Goal: Task Accomplishment & Management: Manage account settings

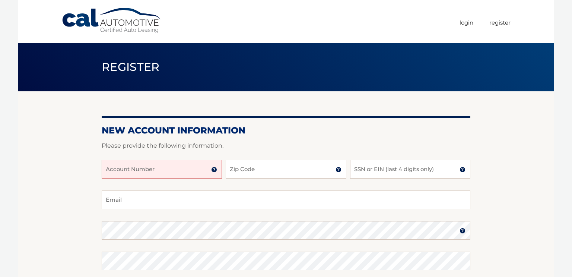
click at [182, 167] on input "Account Number" at bounding box center [162, 169] width 120 height 19
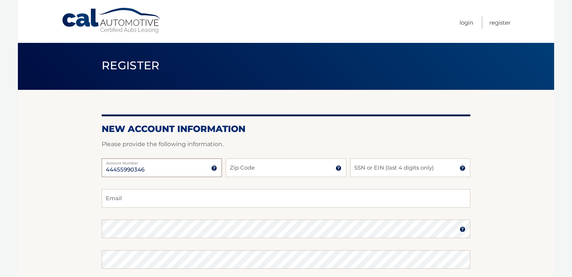
type input "44455990346"
click at [280, 168] on input "Zip Code" at bounding box center [286, 167] width 120 height 19
type input "10312"
click at [401, 168] on input "SSN or EIN (last 4 digits only)" at bounding box center [410, 167] width 120 height 19
click at [411, 169] on input "SSN or EIN (last 4 digits only)" at bounding box center [410, 167] width 120 height 19
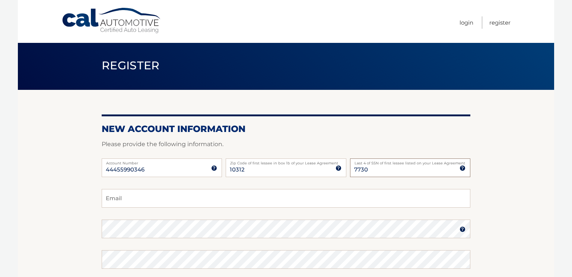
type input "7730"
click at [237, 201] on input "Email" at bounding box center [286, 198] width 369 height 19
type input "flori7068@twc.com"
click at [462, 231] on img at bounding box center [463, 229] width 6 height 6
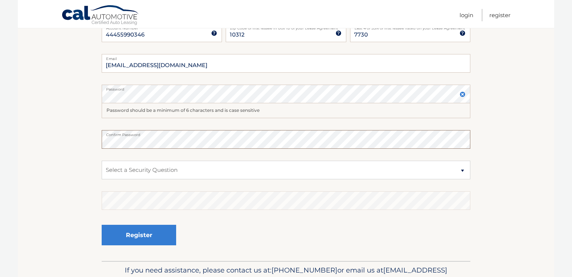
scroll to position [138, 0]
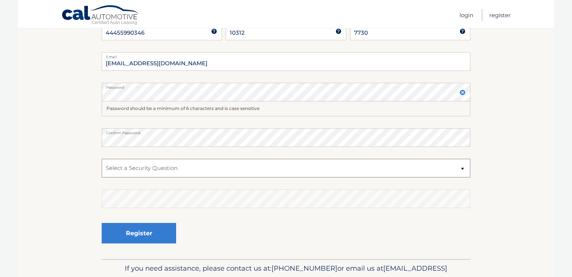
click at [270, 171] on select "Select a Security Question What was the name of your elementary school? What is…" at bounding box center [286, 168] width 369 height 19
select select "3"
click at [102, 159] on select "Select a Security Question What was the name of your elementary school? What is…" at bounding box center [286, 168] width 369 height 19
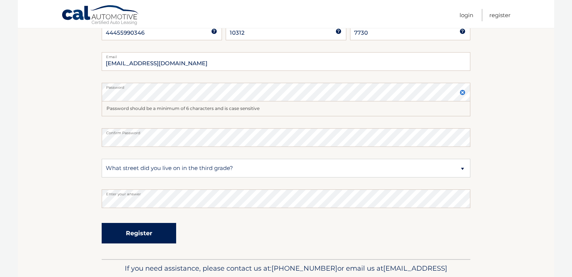
click at [149, 232] on button "Register" at bounding box center [139, 233] width 75 height 20
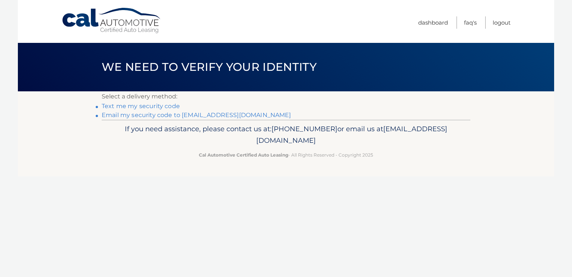
click at [111, 104] on link "Text me my security code" at bounding box center [141, 105] width 78 height 7
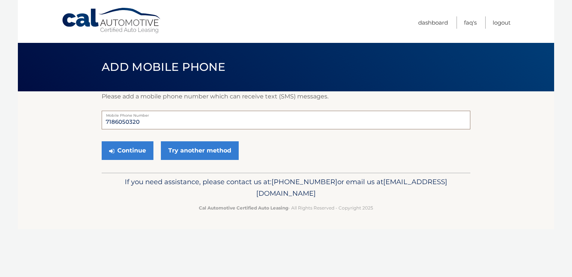
click at [191, 124] on input "7186050320" at bounding box center [286, 120] width 369 height 19
type input "7"
type input "7188380631"
click at [133, 155] on button "Continue" at bounding box center [128, 150] width 52 height 19
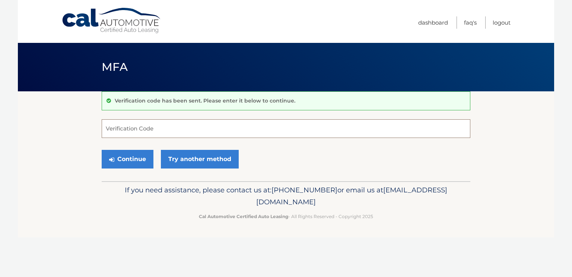
click at [201, 125] on input "Verification Code" at bounding box center [286, 128] width 369 height 19
type input "940311"
click at [132, 155] on button "Continue" at bounding box center [128, 159] width 52 height 19
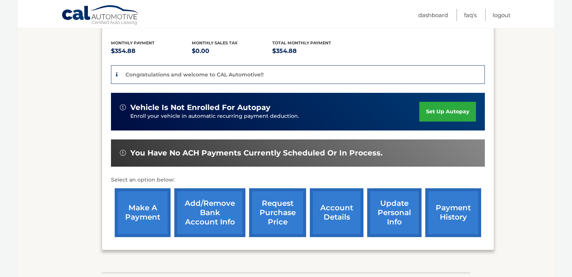
scroll to position [162, 0]
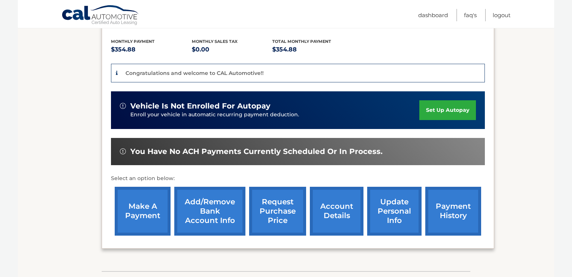
click at [208, 203] on link "Add/Remove bank account info" at bounding box center [209, 211] width 71 height 49
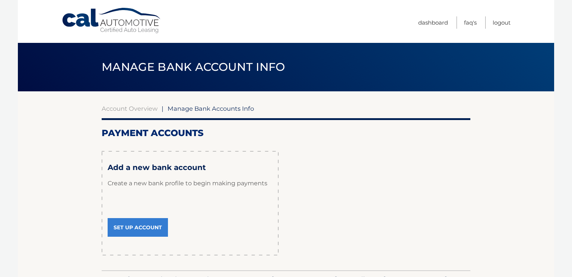
click at [133, 226] on link "Set Up Account" at bounding box center [138, 227] width 60 height 19
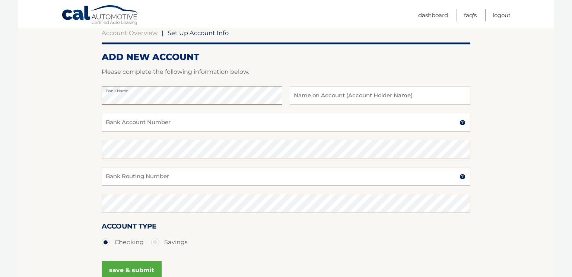
scroll to position [77, 0]
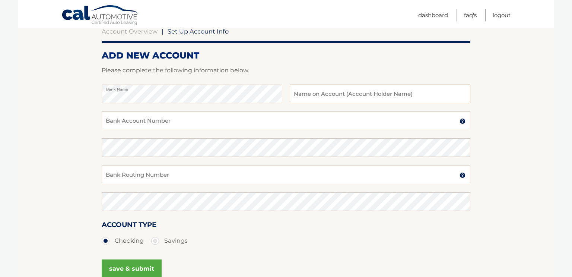
click at [337, 92] on input "text" at bounding box center [380, 94] width 181 height 19
type input "[PERSON_NAME]"
click at [209, 119] on input "Bank Account Number" at bounding box center [286, 120] width 369 height 19
type input "7927509658"
click at [179, 177] on input "Bank Routing Number" at bounding box center [286, 174] width 369 height 19
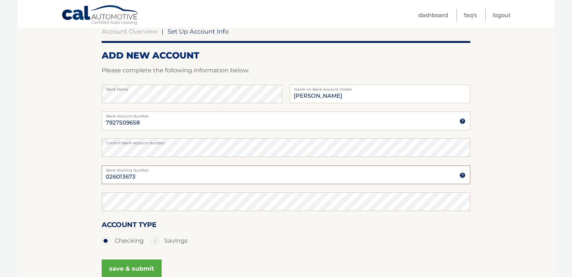
type input "026013673"
click at [140, 267] on button "save & submit" at bounding box center [132, 268] width 60 height 19
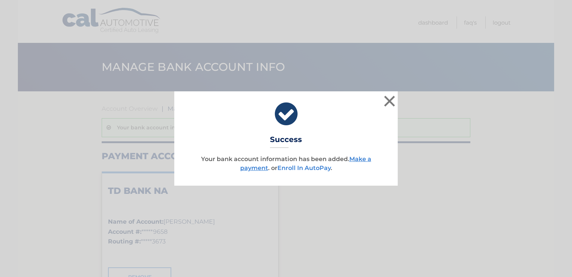
click at [316, 167] on link "Enroll In AutoPay" at bounding box center [304, 167] width 53 height 7
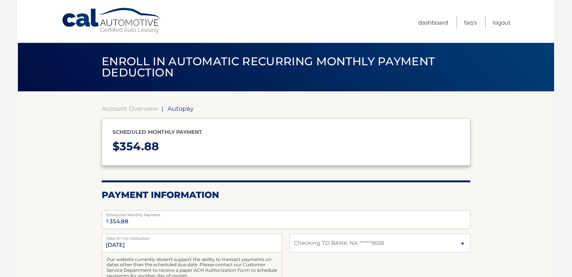
select select "MzViNjdmZmQtNTk3My00YWZjLWJlMDctZjVjZWY4MDBmNDE0"
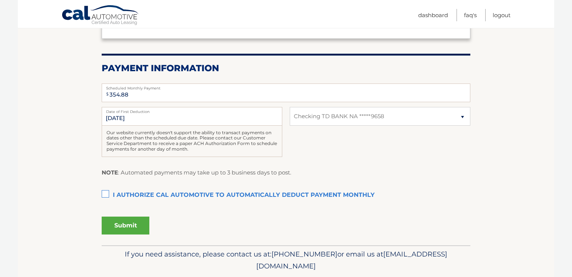
scroll to position [127, 0]
click at [105, 192] on label "I authorize cal automotive to automatically deduct payment monthly This checkbo…" at bounding box center [286, 194] width 369 height 15
click at [0, 0] on input "I authorize cal automotive to automatically deduct payment monthly This checkbo…" at bounding box center [0, 0] width 0 height 0
click at [124, 223] on button "Submit" at bounding box center [126, 225] width 48 height 18
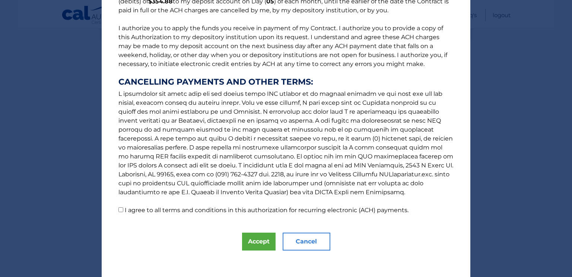
scroll to position [84, 0]
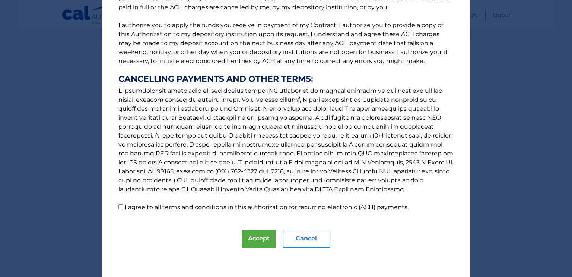
click at [121, 206] on input "I agree to all terms and conditions in this authorization for recurring electro…" at bounding box center [120, 206] width 5 height 5
checkbox input "true"
click at [256, 238] on button "Accept" at bounding box center [259, 239] width 34 height 18
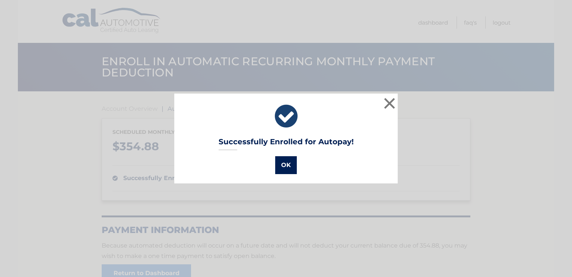
click at [287, 168] on button "OK" at bounding box center [286, 165] width 22 height 18
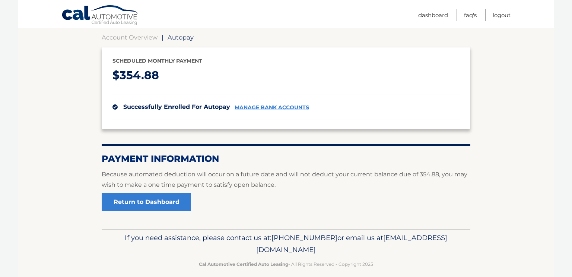
scroll to position [79, 0]
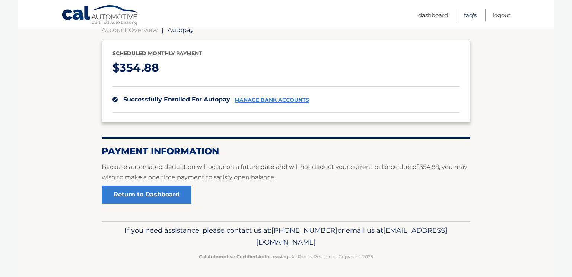
click at [471, 11] on link "FAQ's" at bounding box center [470, 15] width 13 height 12
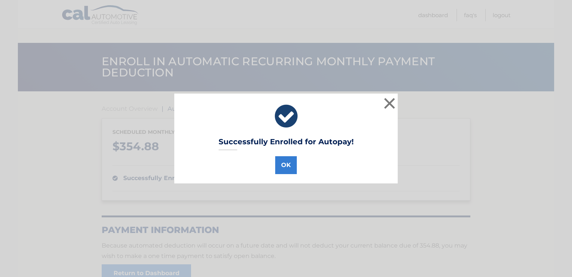
scroll to position [79, 0]
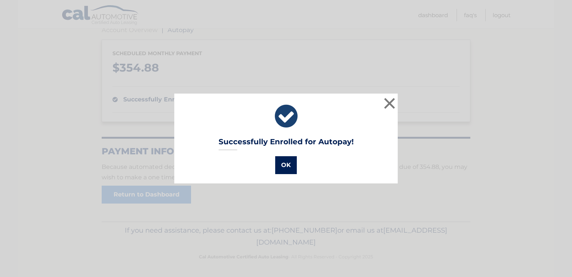
click at [286, 164] on button "OK" at bounding box center [286, 165] width 22 height 18
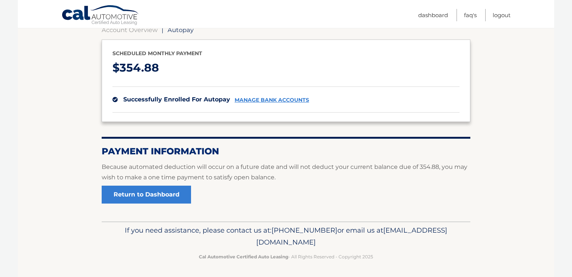
click at [289, 98] on link "manage bank accounts" at bounding box center [272, 100] width 75 height 6
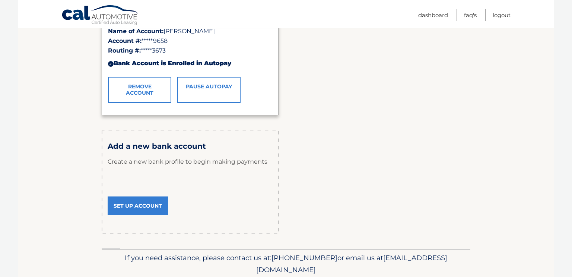
scroll to position [164, 0]
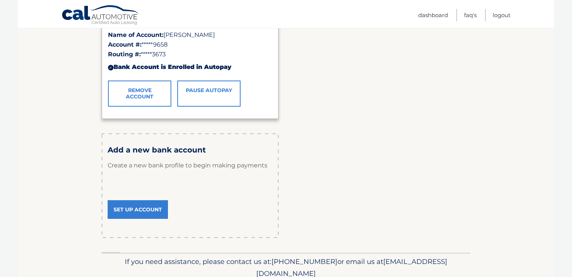
click at [127, 95] on link "Remove Account" at bounding box center [139, 93] width 63 height 26
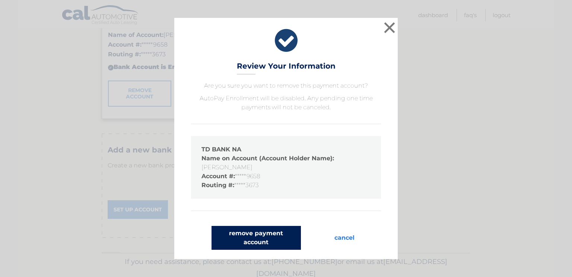
click at [276, 243] on button "remove payment account" at bounding box center [256, 238] width 89 height 24
click at [281, 234] on button "remove payment account" at bounding box center [256, 238] width 89 height 24
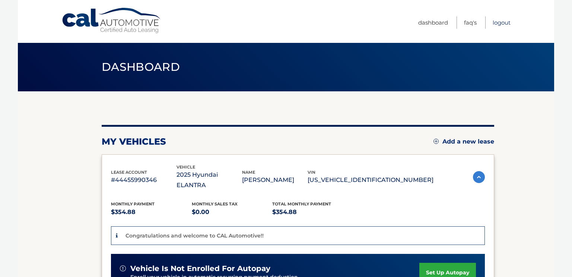
click at [494, 20] on link "Logout" at bounding box center [502, 22] width 18 height 12
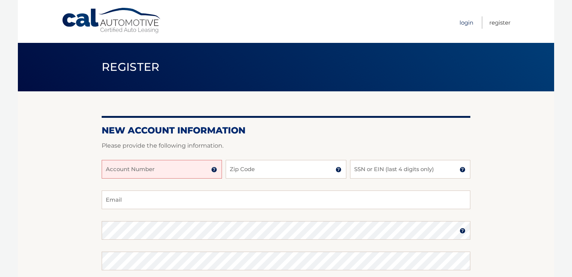
click at [463, 21] on link "Login" at bounding box center [467, 22] width 14 height 12
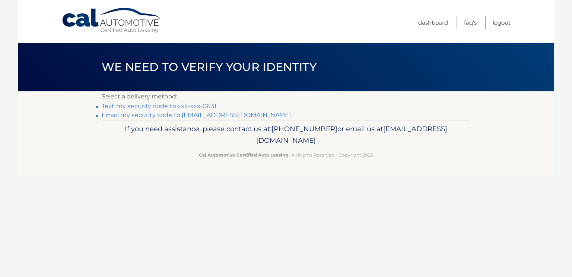
click at [113, 102] on link "Text my security code to xxx-xxx-0631" at bounding box center [159, 105] width 115 height 7
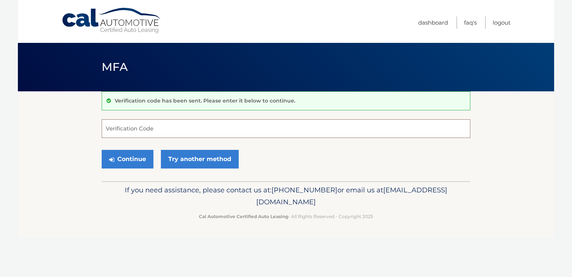
click at [108, 130] on input "Verification Code" at bounding box center [286, 128] width 369 height 19
type input "790591"
click at [131, 161] on button "Continue" at bounding box center [128, 159] width 52 height 19
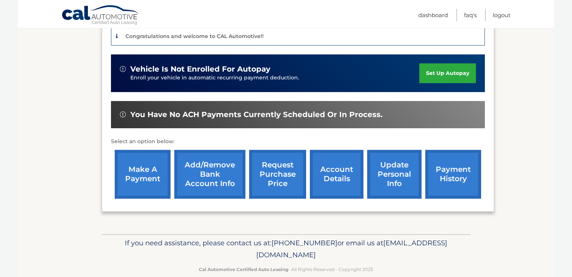
scroll to position [201, 0]
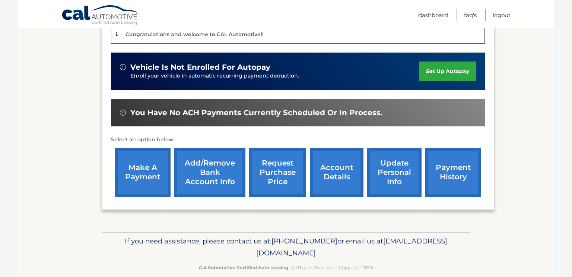
click at [390, 164] on link "update personal info" at bounding box center [394, 172] width 54 height 49
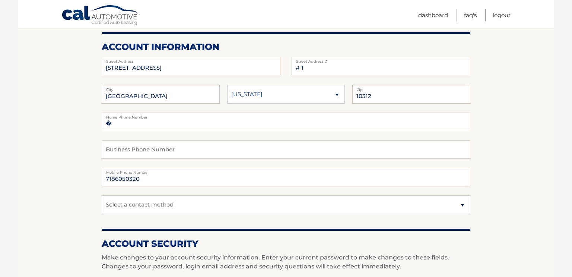
scroll to position [88, 0]
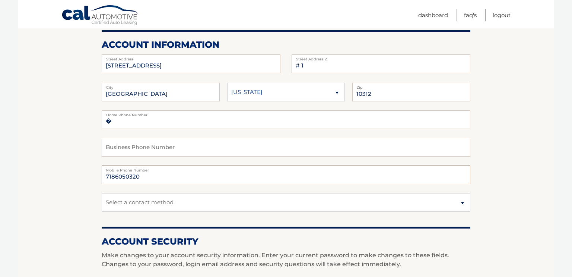
click at [192, 176] on input "7186050320" at bounding box center [286, 174] width 369 height 19
type input "7"
type input "7186050320"
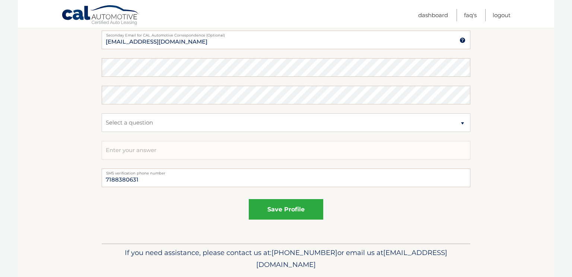
scroll to position [413, 0]
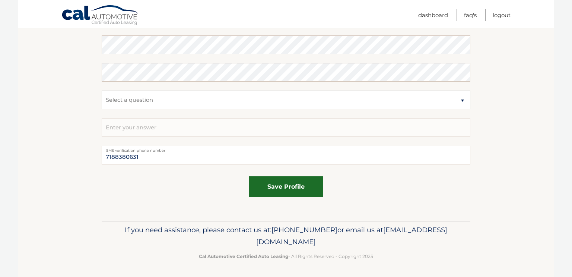
click at [288, 183] on button "save profile" at bounding box center [286, 186] width 75 height 20
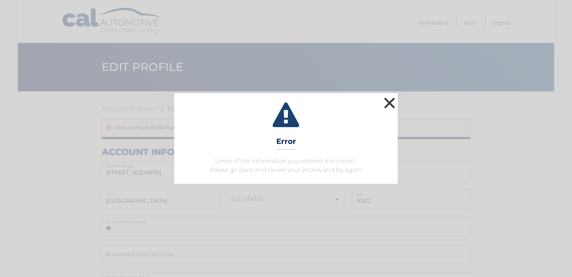
click at [384, 101] on button "×" at bounding box center [389, 102] width 15 height 15
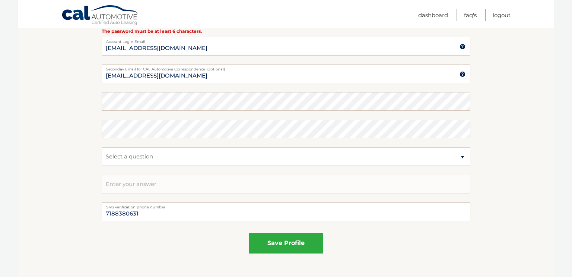
scroll to position [377, 0]
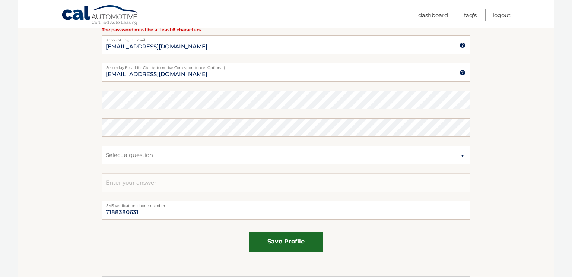
click at [298, 237] on button "save profile" at bounding box center [286, 241] width 75 height 20
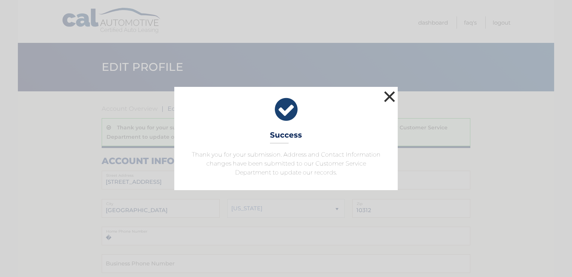
click at [382, 93] on button "×" at bounding box center [389, 96] width 15 height 15
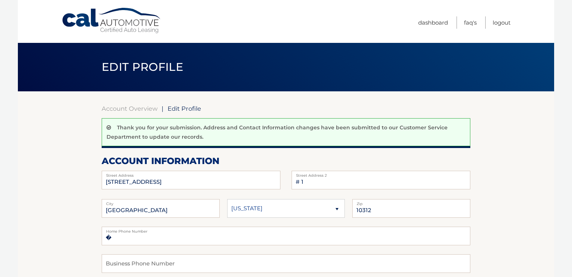
click at [435, 21] on link "Dashboard" at bounding box center [433, 22] width 30 height 12
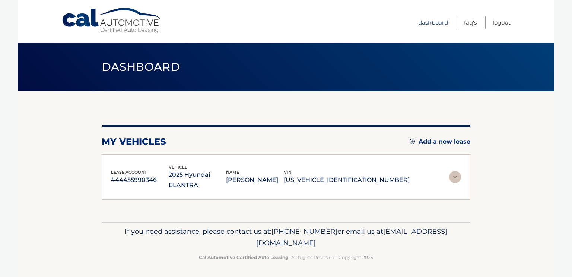
click at [429, 21] on link "Dashboard" at bounding box center [433, 22] width 30 height 12
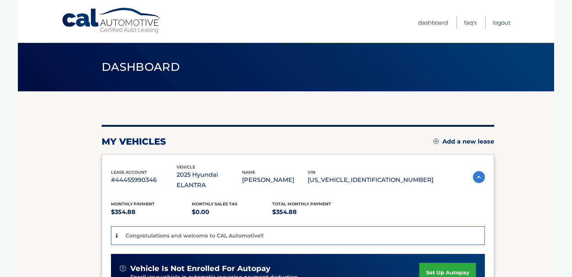
click at [501, 22] on link "Logout" at bounding box center [502, 22] width 18 height 12
